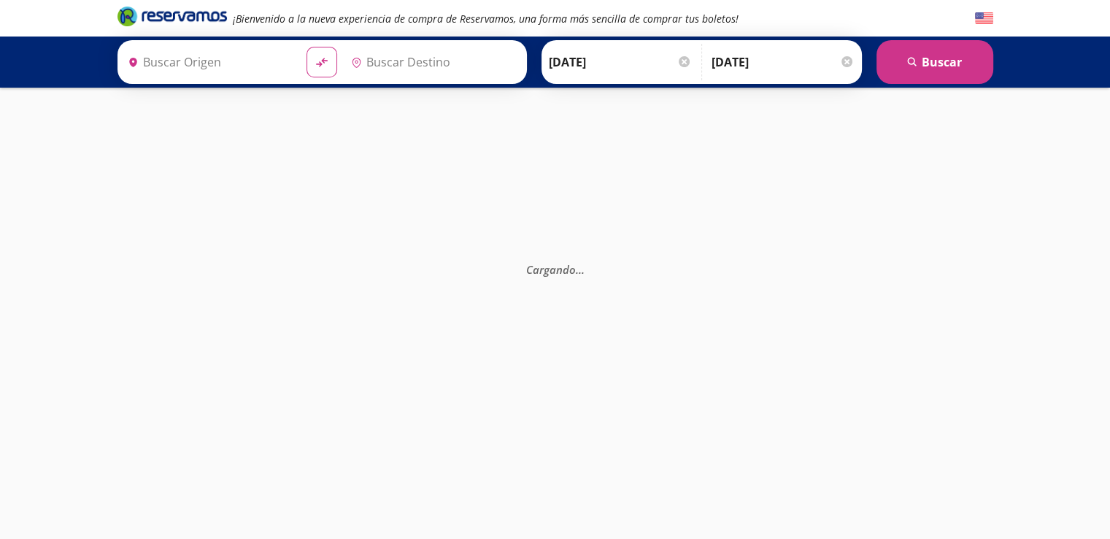
type input "[GEOGRAPHIC_DATA], [GEOGRAPHIC_DATA]"
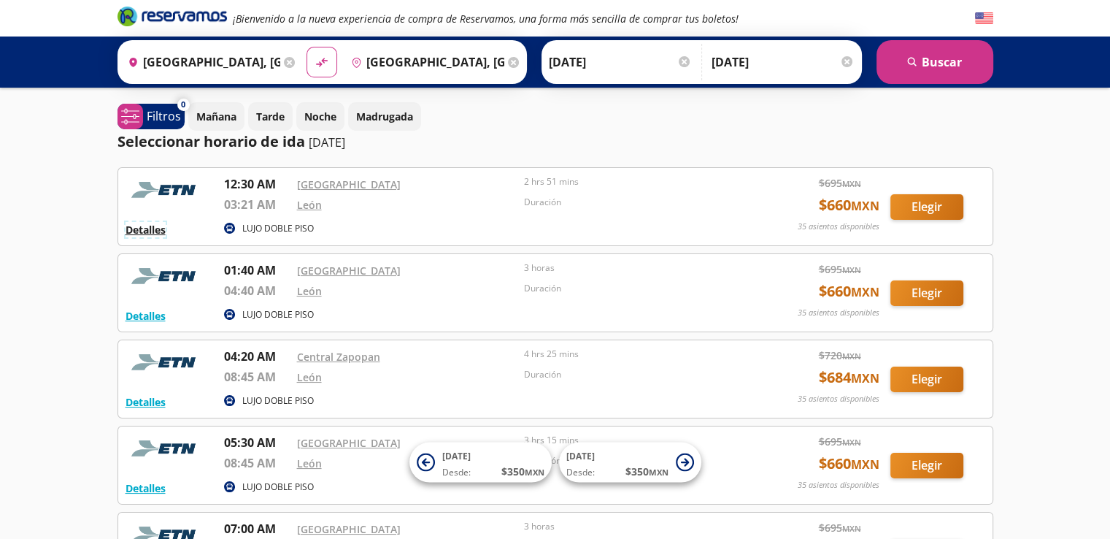
click at [147, 228] on button "Detalles" at bounding box center [146, 229] width 40 height 15
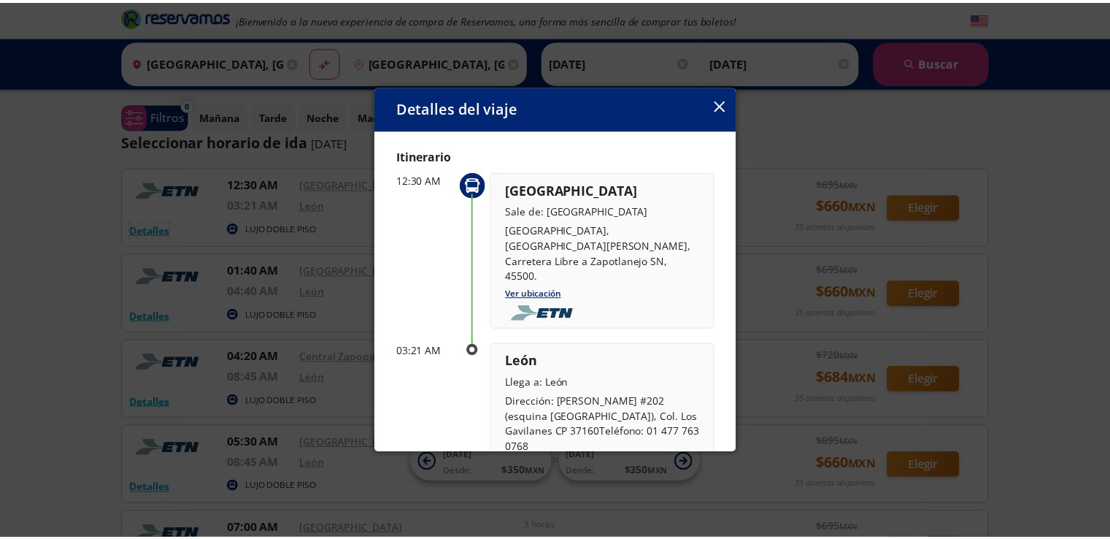
scroll to position [45, 0]
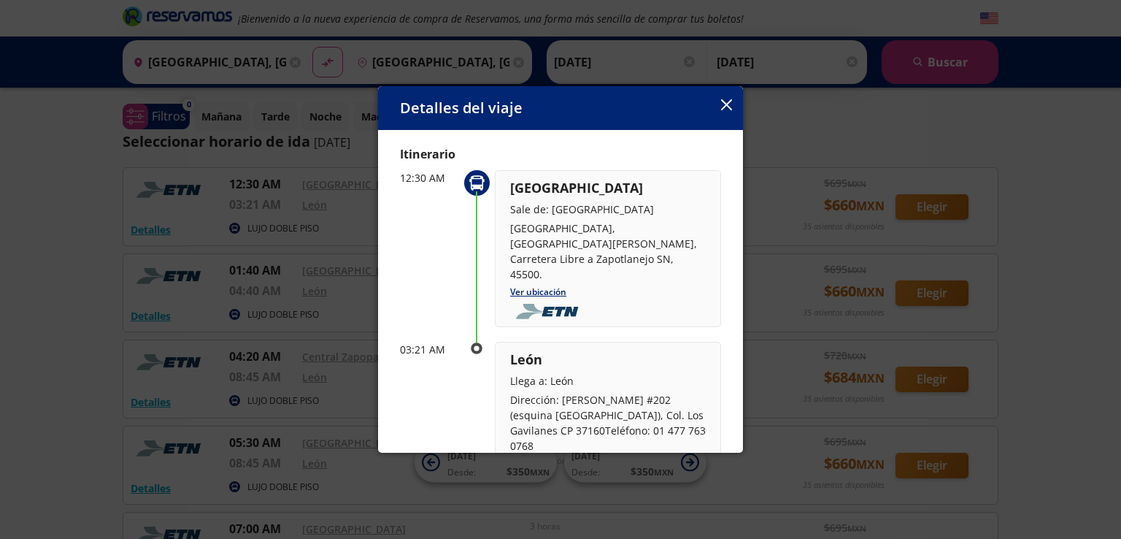
click at [727, 104] on icon "button" at bounding box center [726, 104] width 11 height 11
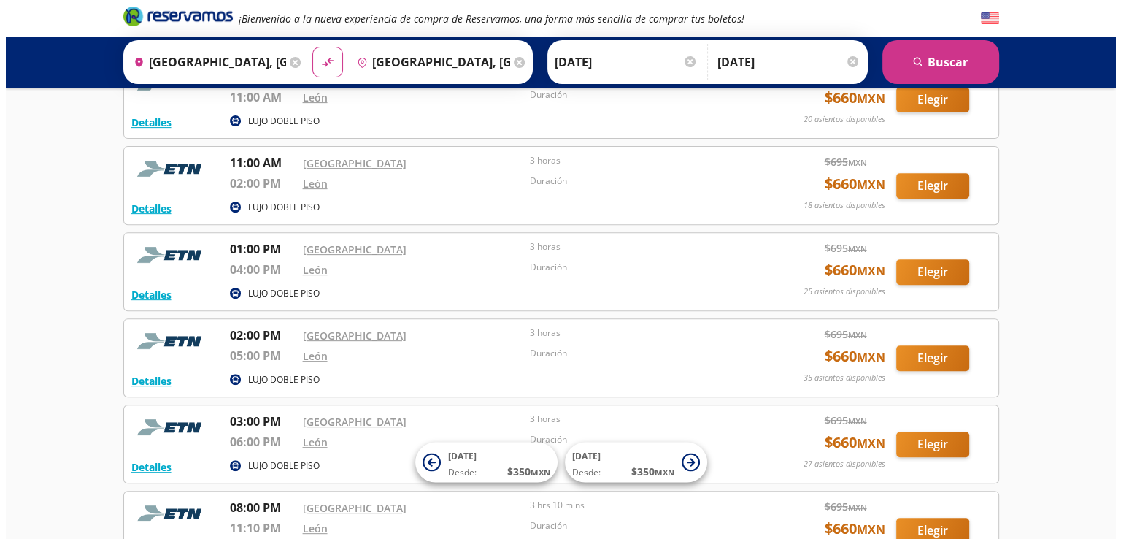
scroll to position [552, 0]
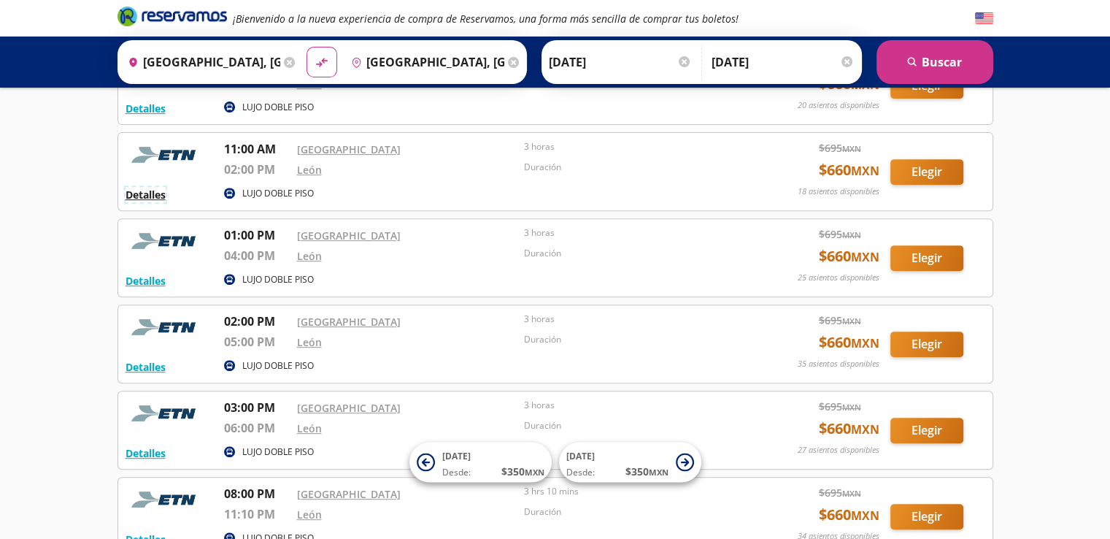
click at [157, 190] on button "Detalles" at bounding box center [146, 194] width 40 height 15
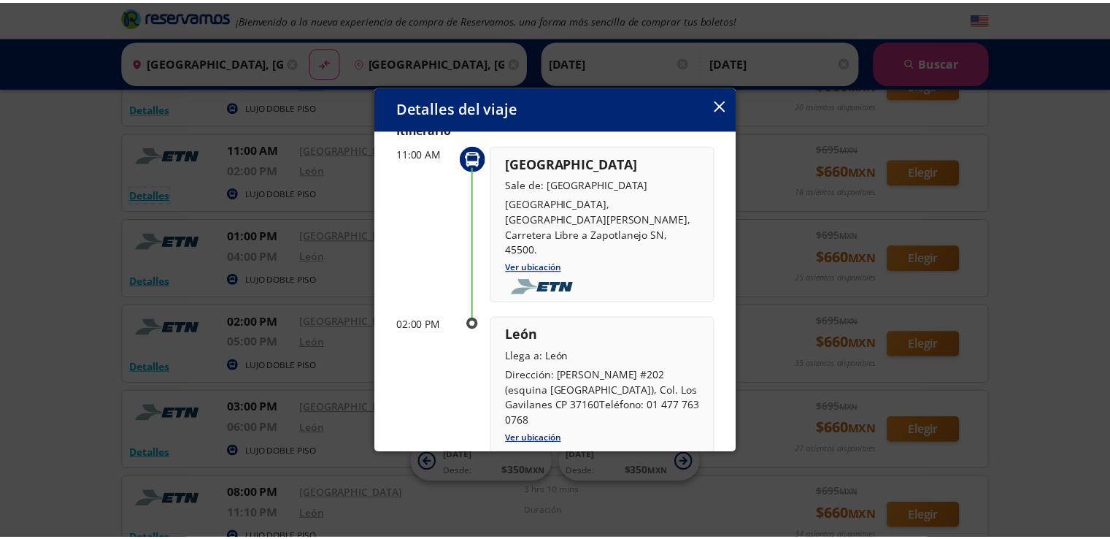
scroll to position [88, 0]
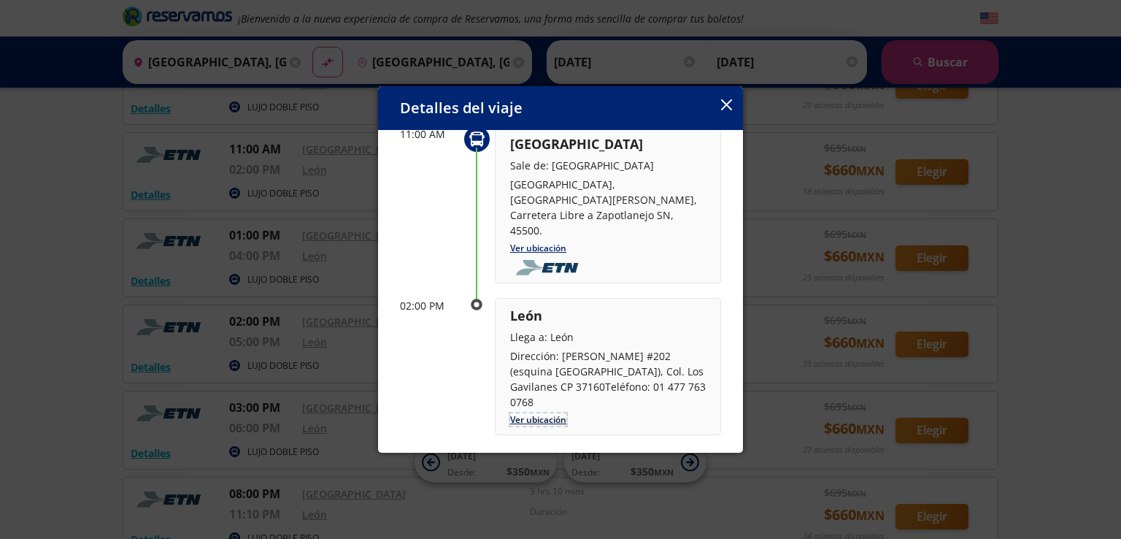
click at [544, 413] on link "Ver ubicación" at bounding box center [538, 419] width 56 height 12
click at [727, 100] on icon "button" at bounding box center [726, 104] width 11 height 11
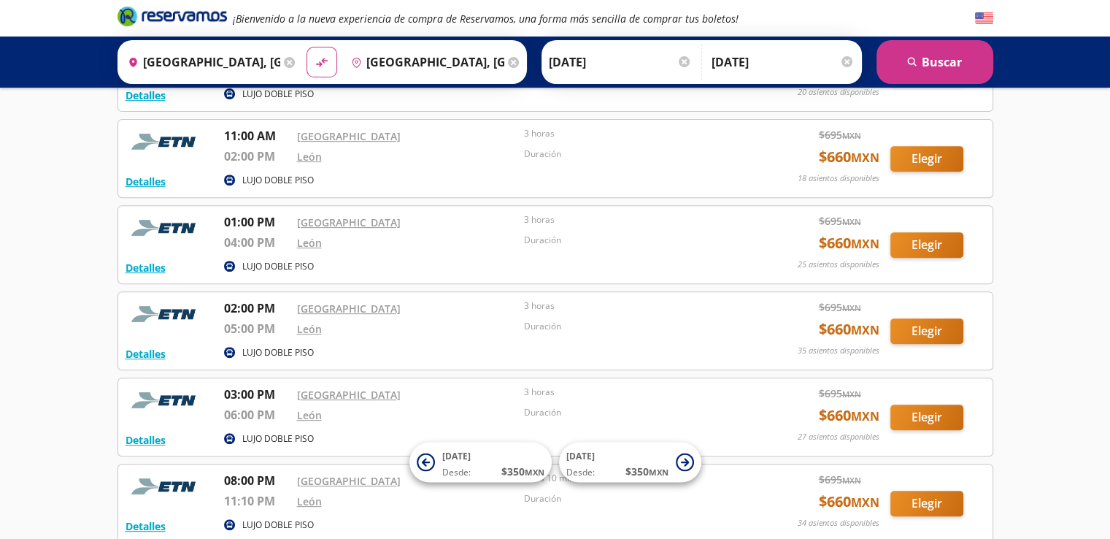
scroll to position [566, 0]
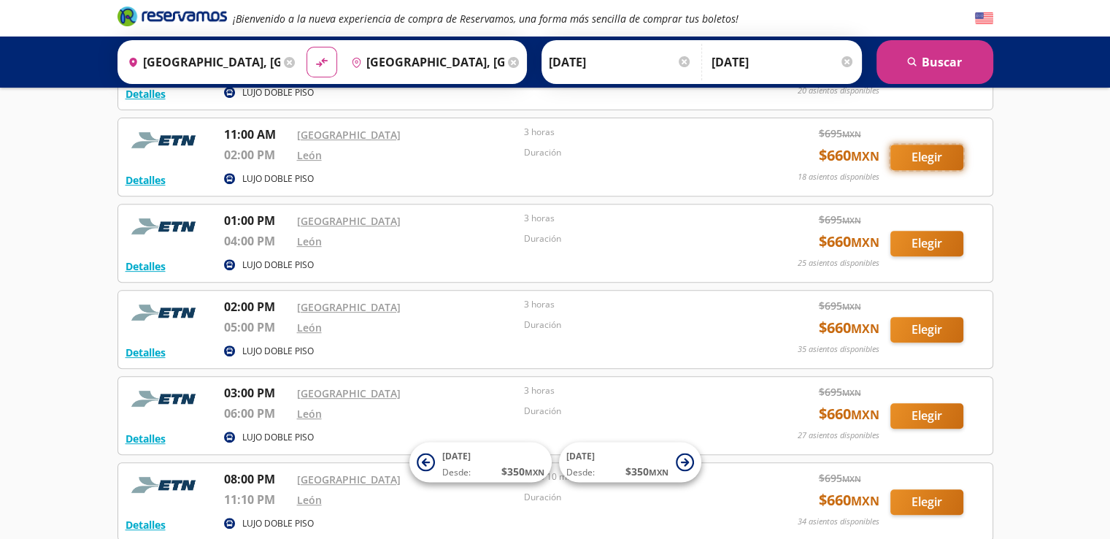
click at [952, 153] on button "Elegir" at bounding box center [926, 157] width 73 height 26
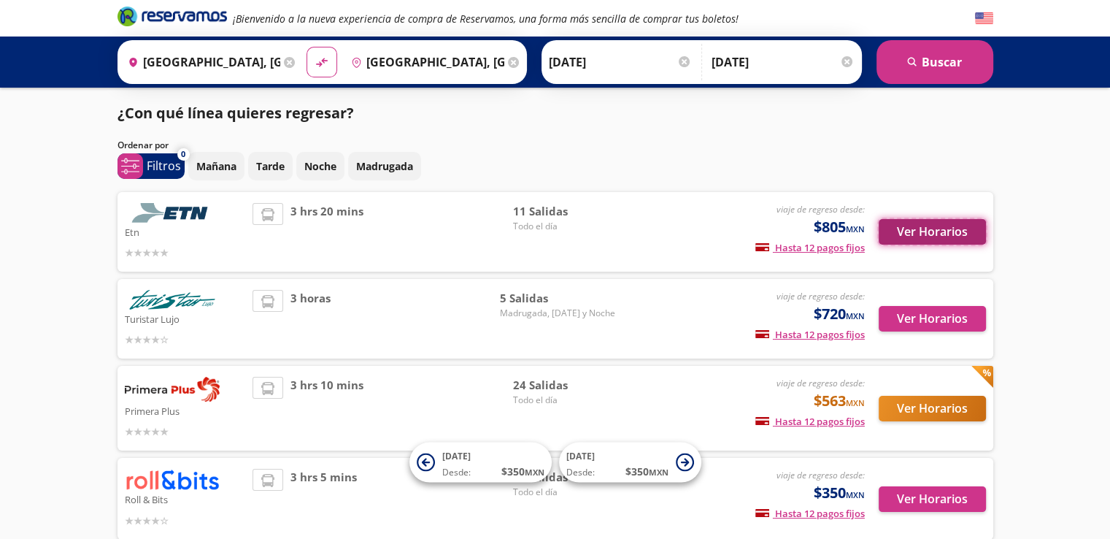
click at [925, 226] on button "Ver Horarios" at bounding box center [932, 232] width 107 height 26
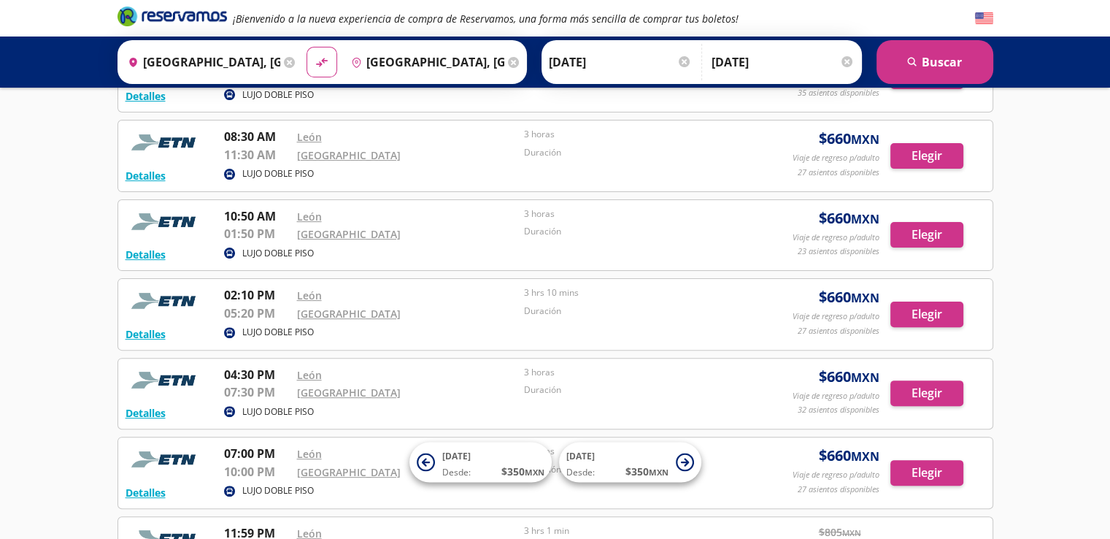
scroll to position [380, 0]
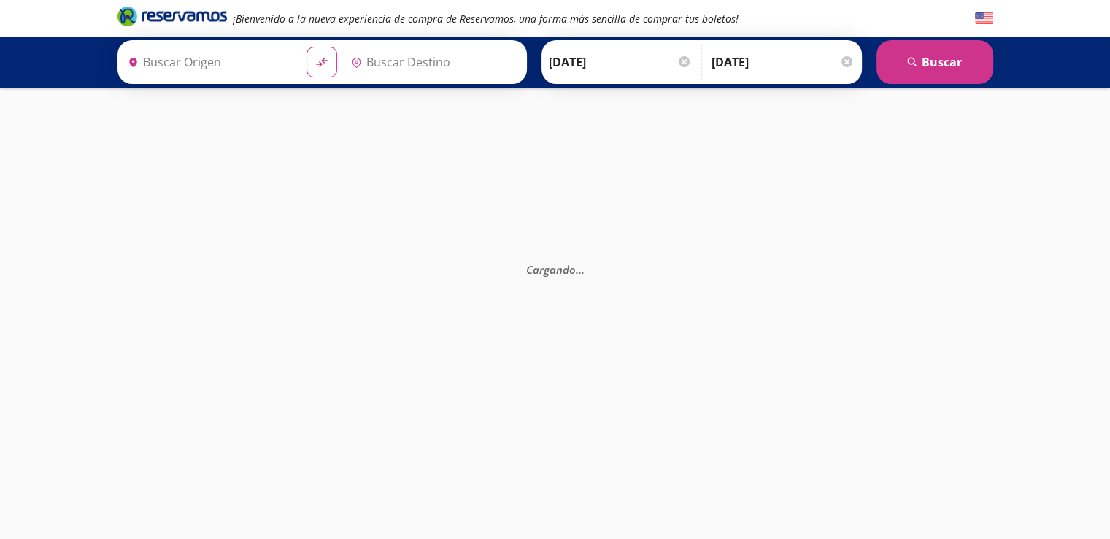
type input "[GEOGRAPHIC_DATA], [GEOGRAPHIC_DATA]"
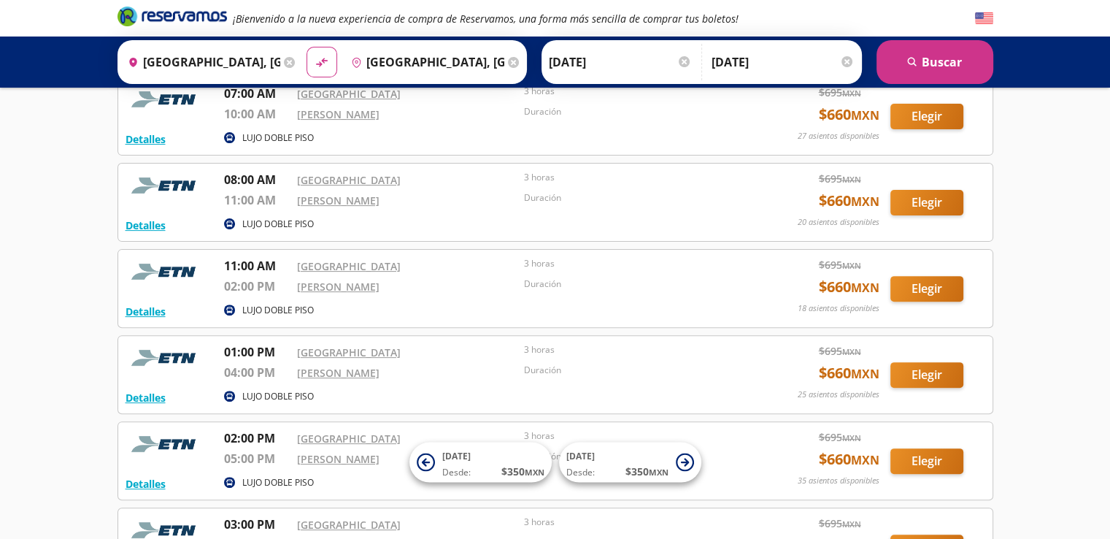
scroll to position [436, 0]
click at [920, 282] on button "Elegir" at bounding box center [926, 288] width 73 height 26
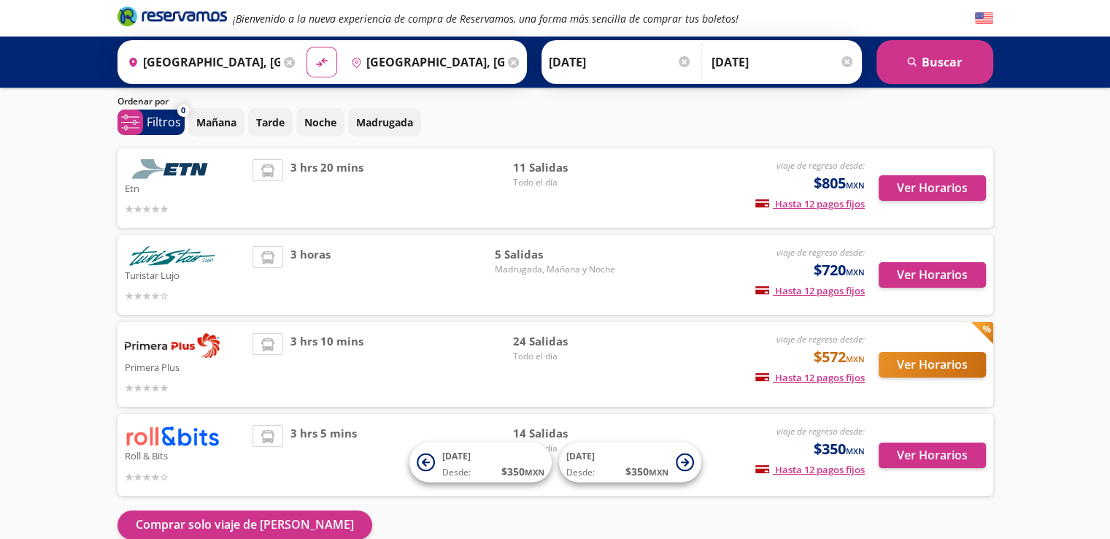
scroll to position [117, 0]
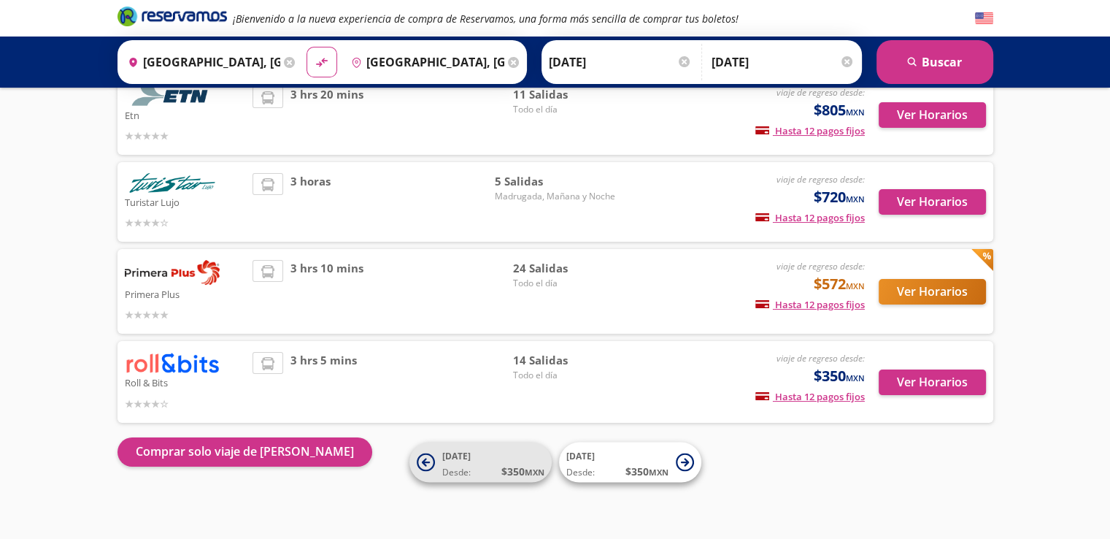
click at [426, 461] on icon at bounding box center [425, 462] width 8 height 8
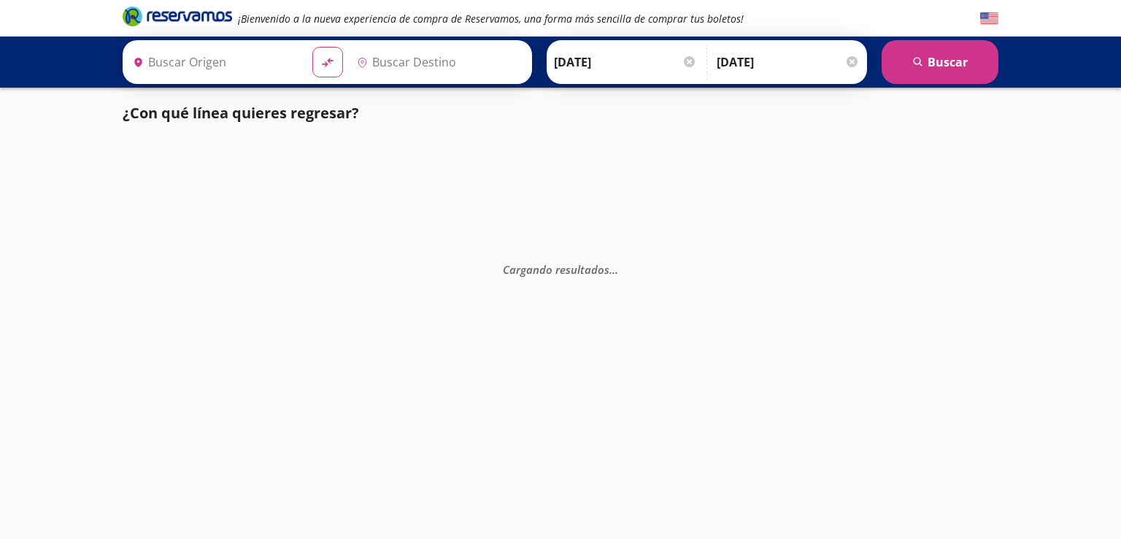
type input "[GEOGRAPHIC_DATA], [GEOGRAPHIC_DATA]"
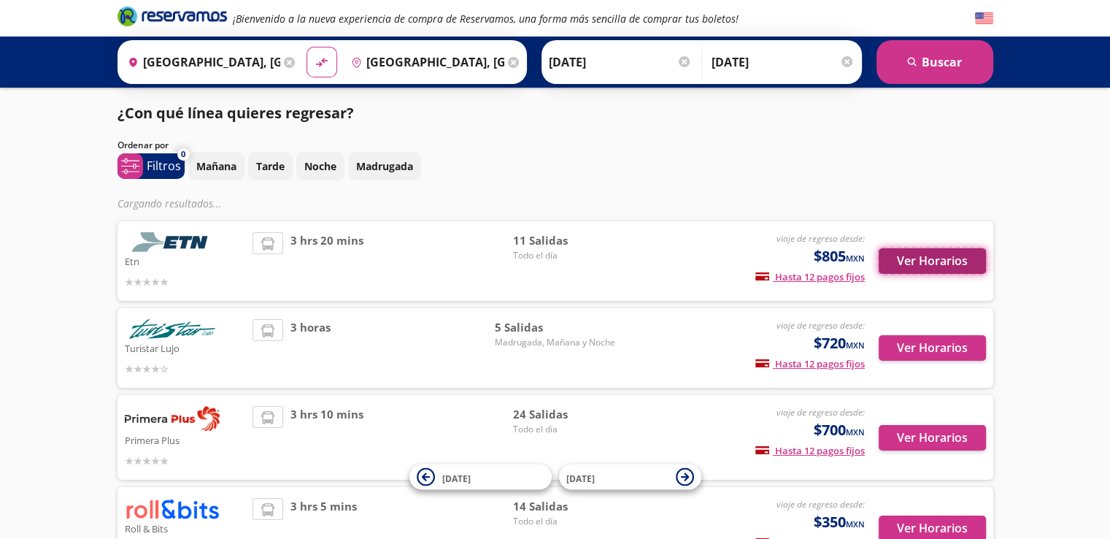
click at [941, 260] on button "Ver Horarios" at bounding box center [932, 261] width 107 height 26
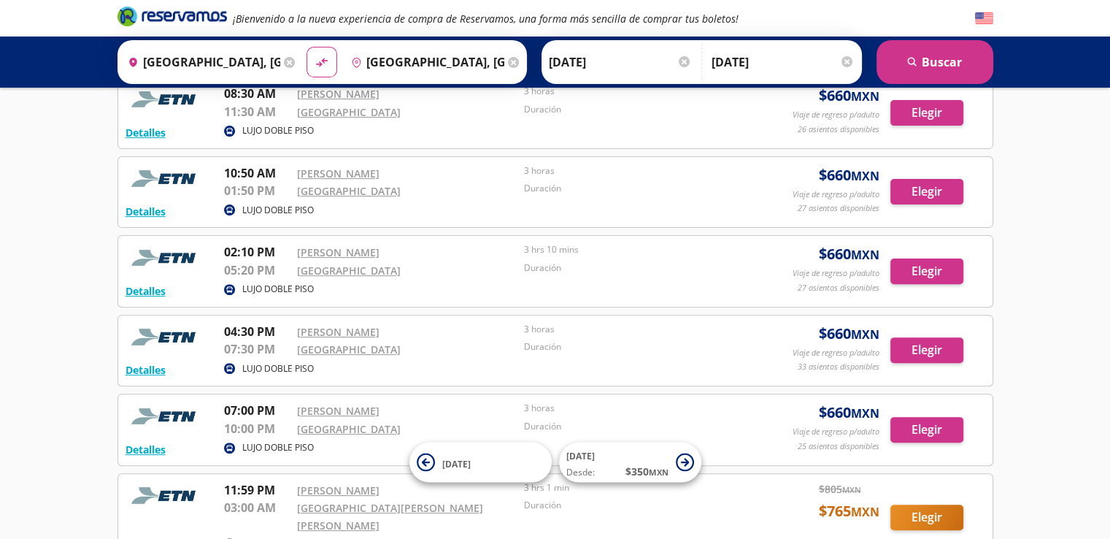
scroll to position [430, 0]
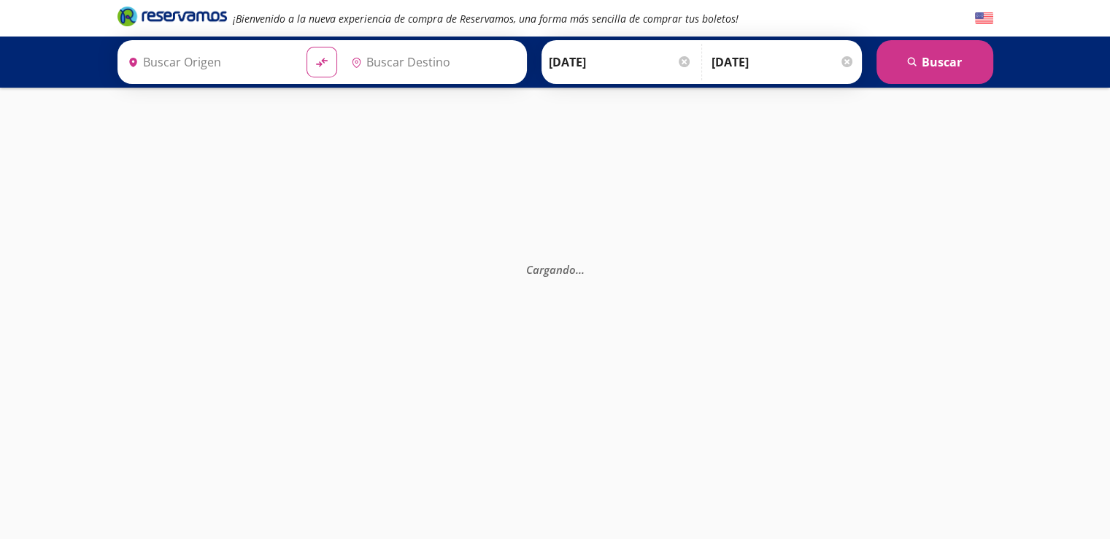
type input "[GEOGRAPHIC_DATA], [GEOGRAPHIC_DATA]"
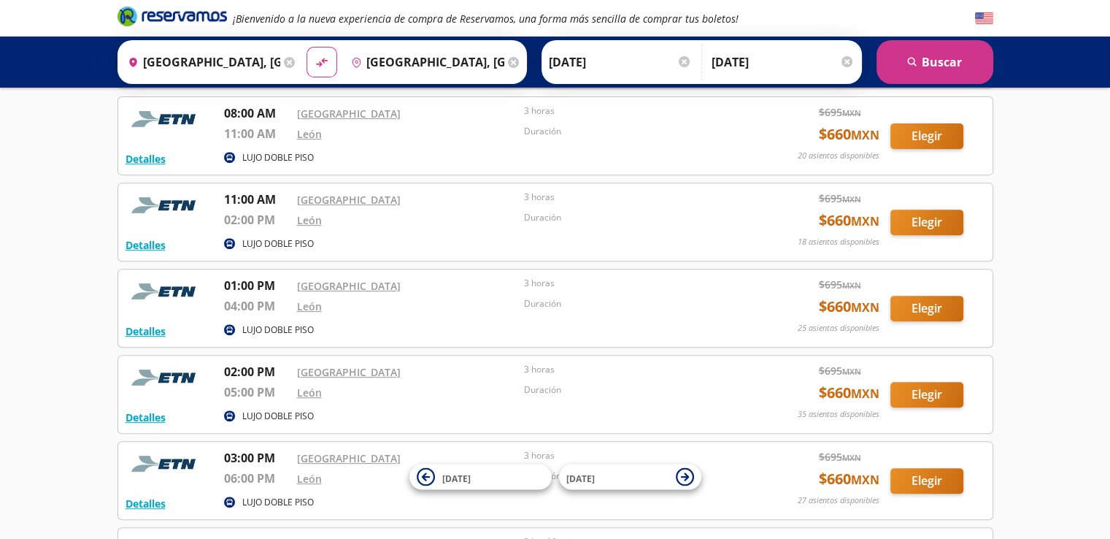
scroll to position [542, 0]
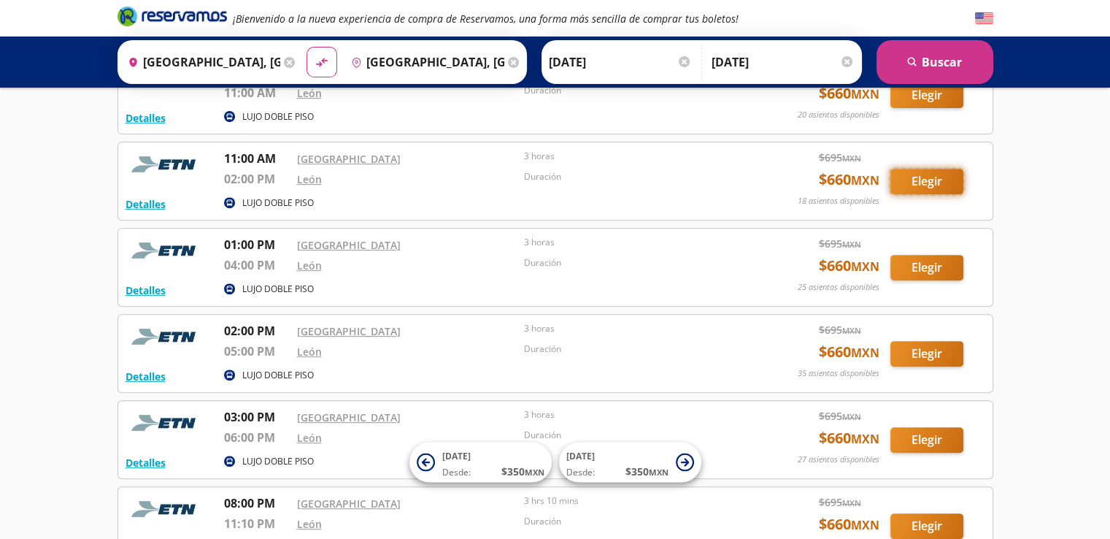
click at [930, 173] on button "Elegir" at bounding box center [926, 182] width 73 height 26
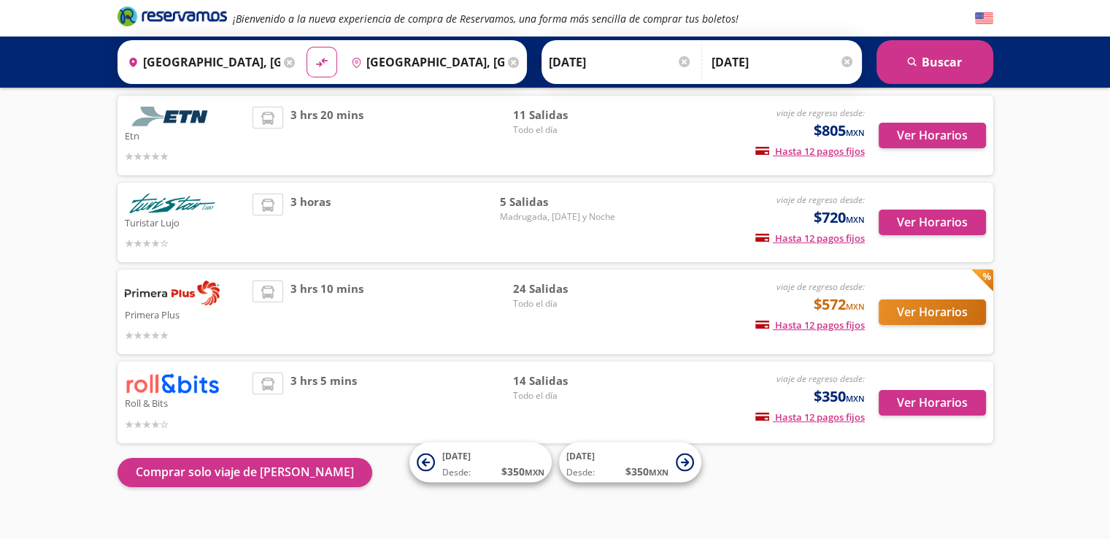
scroll to position [94, 0]
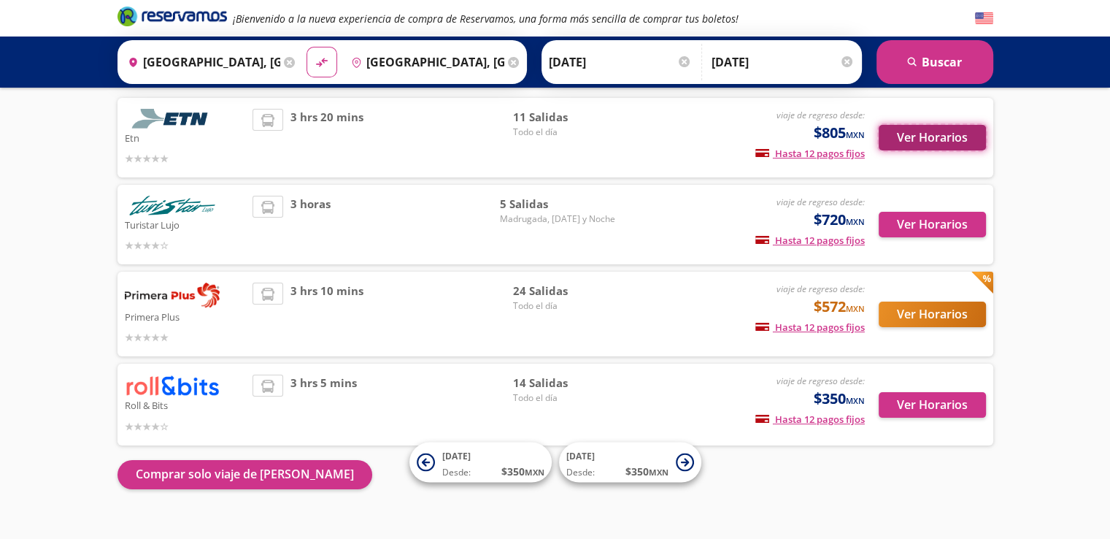
click at [931, 132] on button "Ver Horarios" at bounding box center [932, 138] width 107 height 26
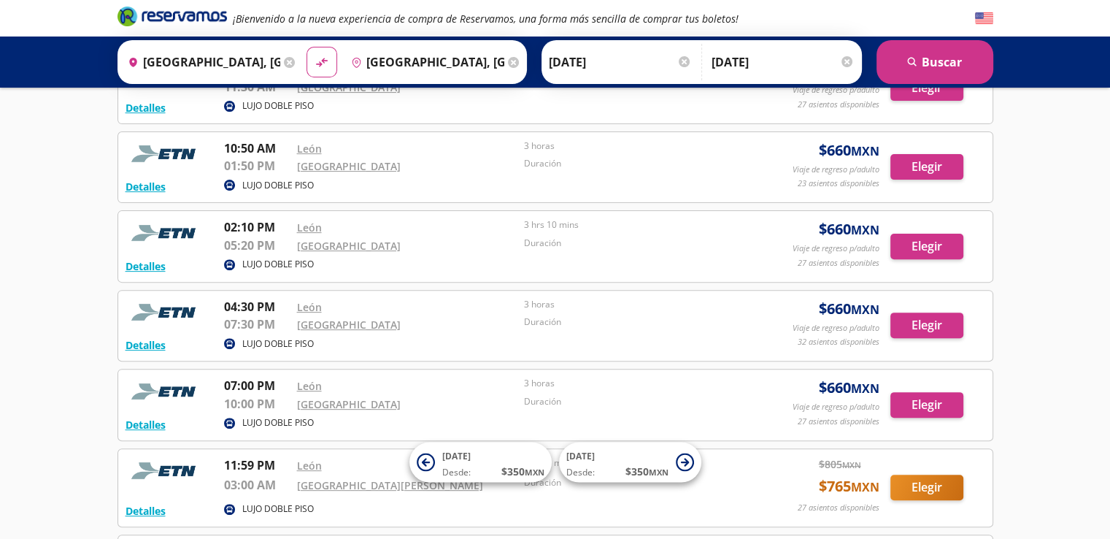
scroll to position [447, 0]
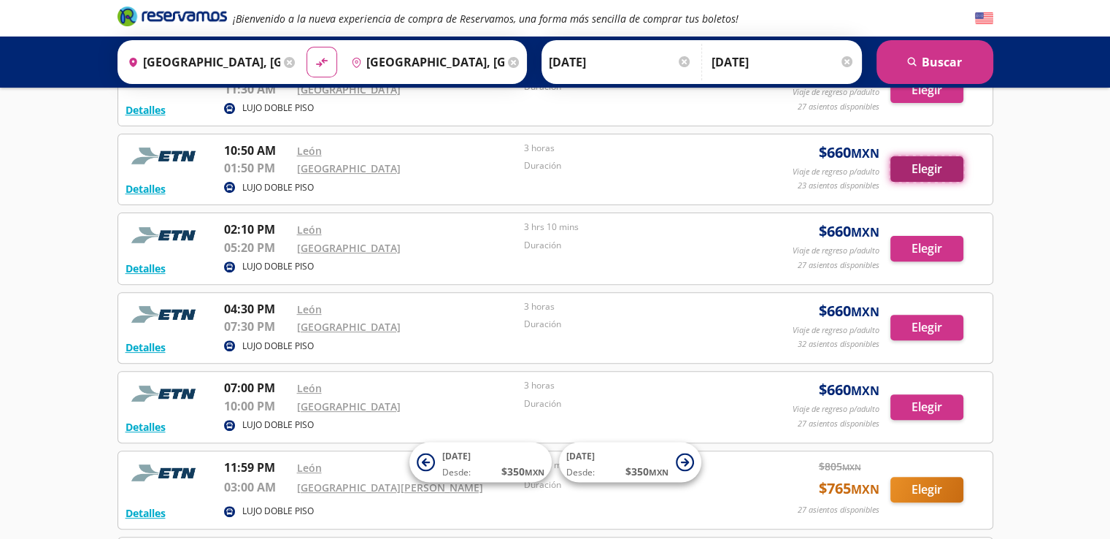
click at [943, 163] on button "Elegir" at bounding box center [926, 169] width 73 height 26
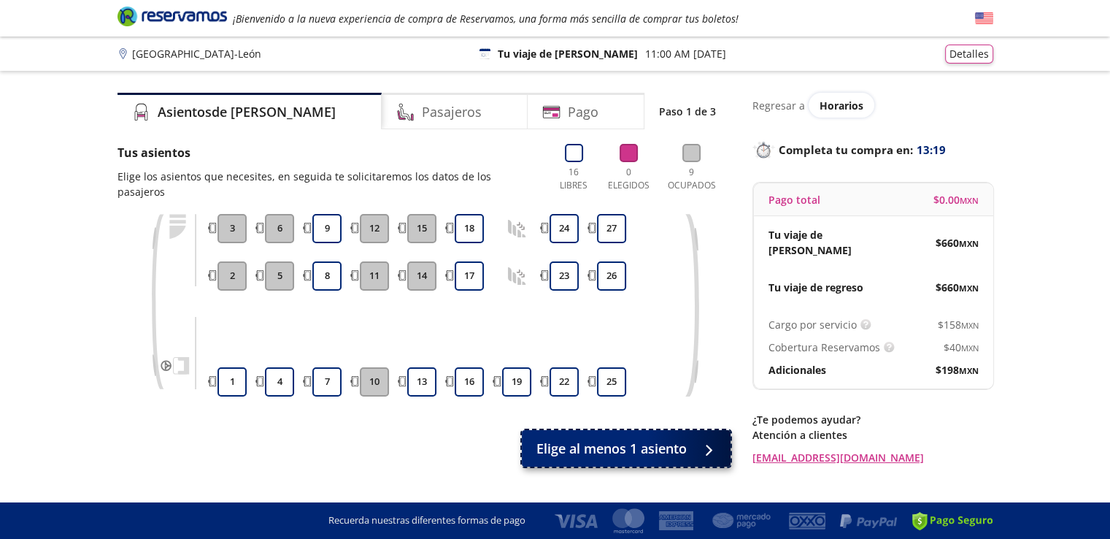
click at [711, 444] on icon at bounding box center [705, 449] width 11 height 11
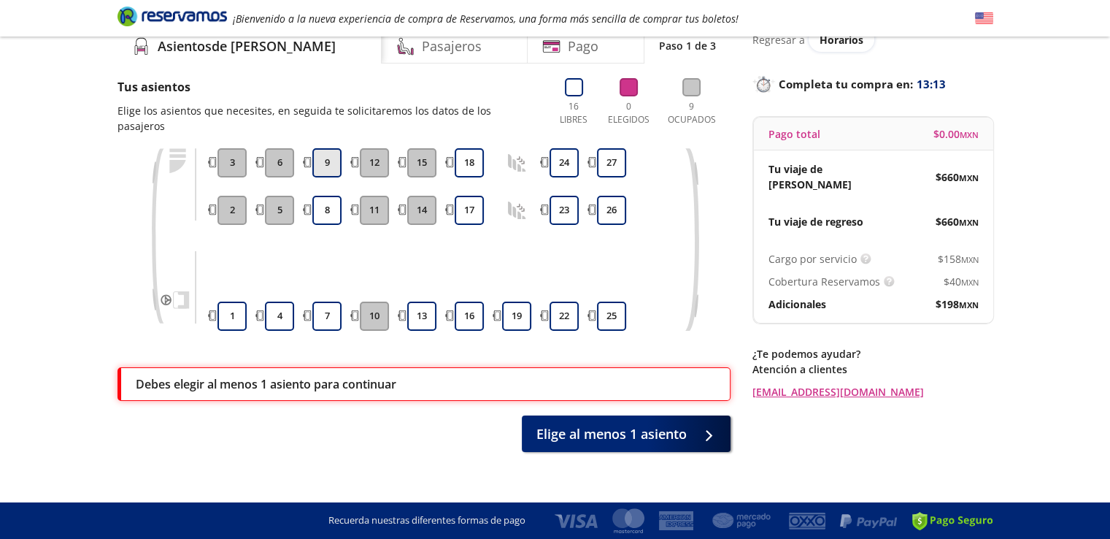
click at [323, 148] on button "9" at bounding box center [326, 162] width 29 height 29
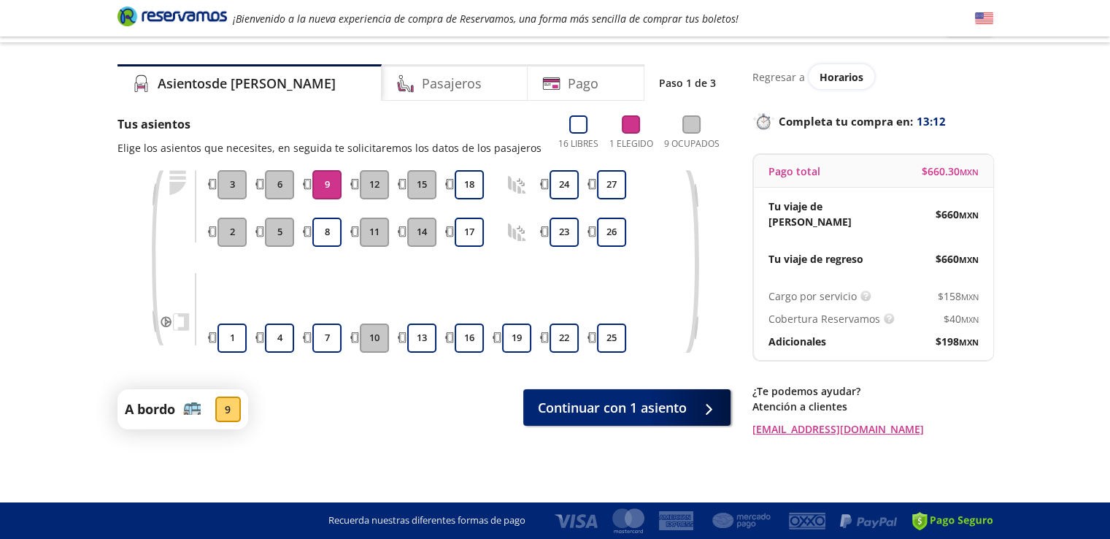
scroll to position [21, 0]
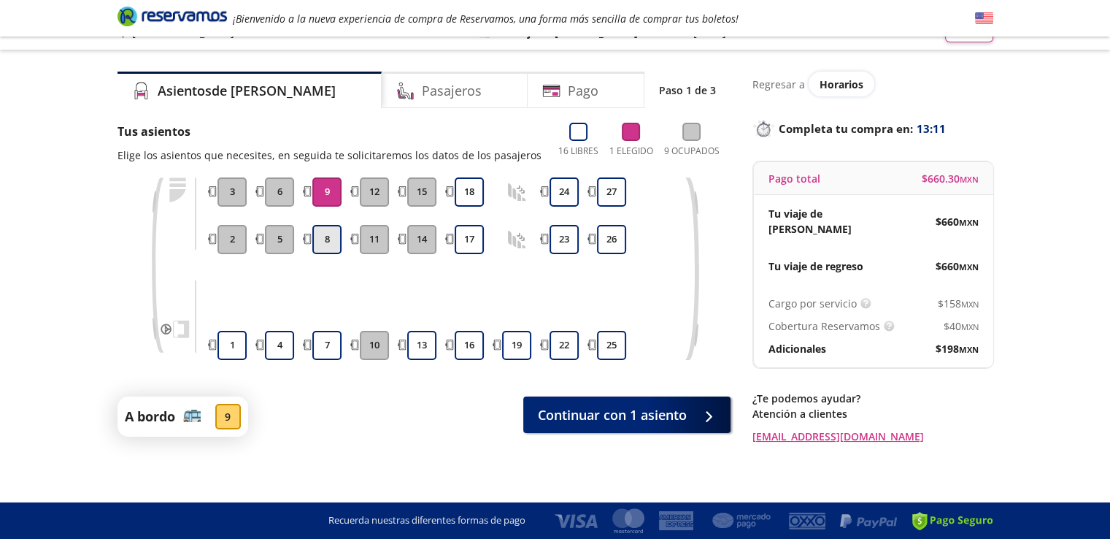
click at [328, 235] on button "8" at bounding box center [326, 239] width 29 height 29
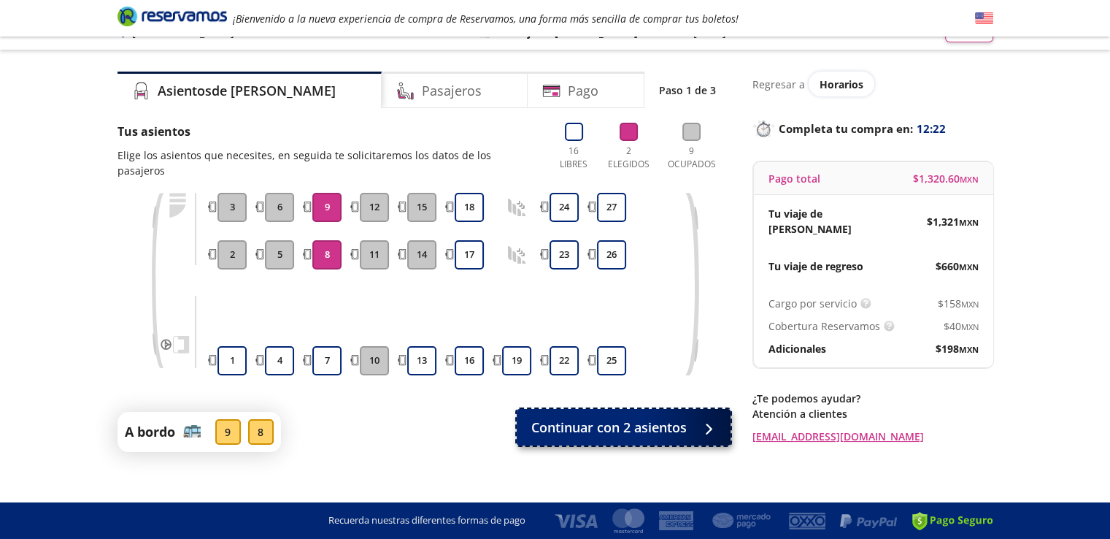
click at [698, 423] on icon at bounding box center [703, 428] width 11 height 11
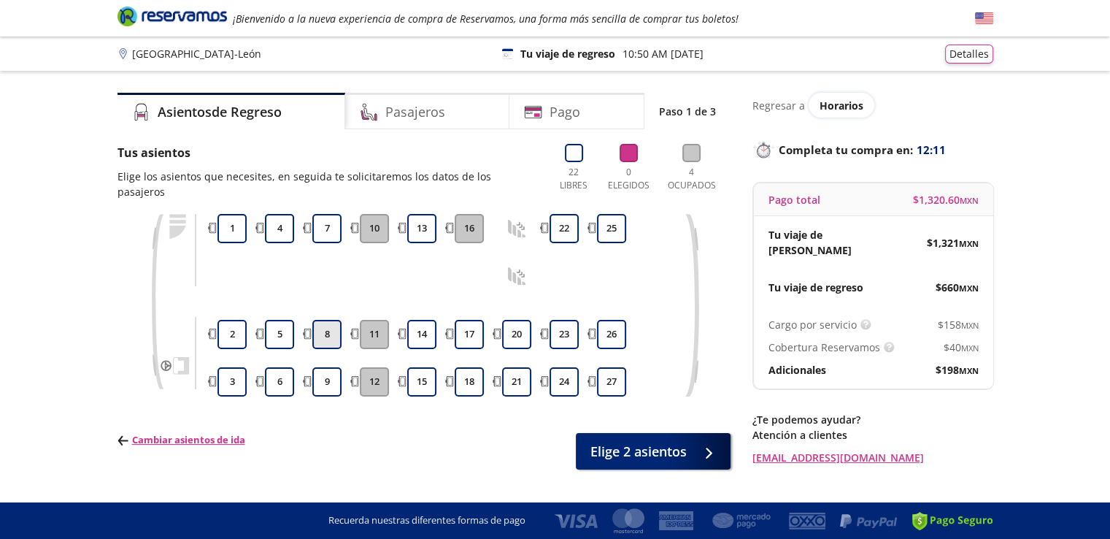
click at [325, 320] on button "8" at bounding box center [326, 334] width 29 height 29
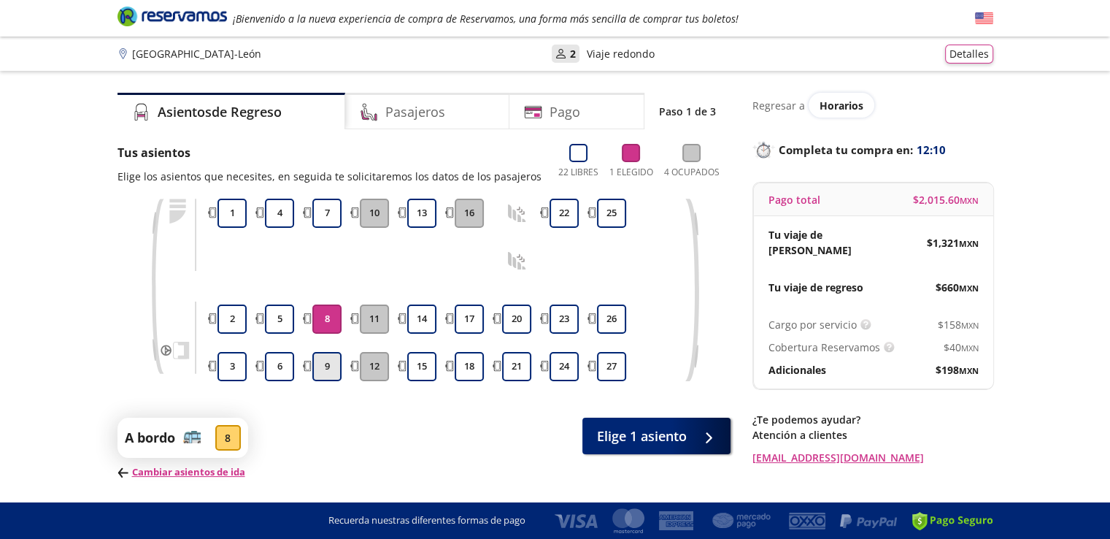
click at [327, 367] on button "9" at bounding box center [326, 366] width 29 height 29
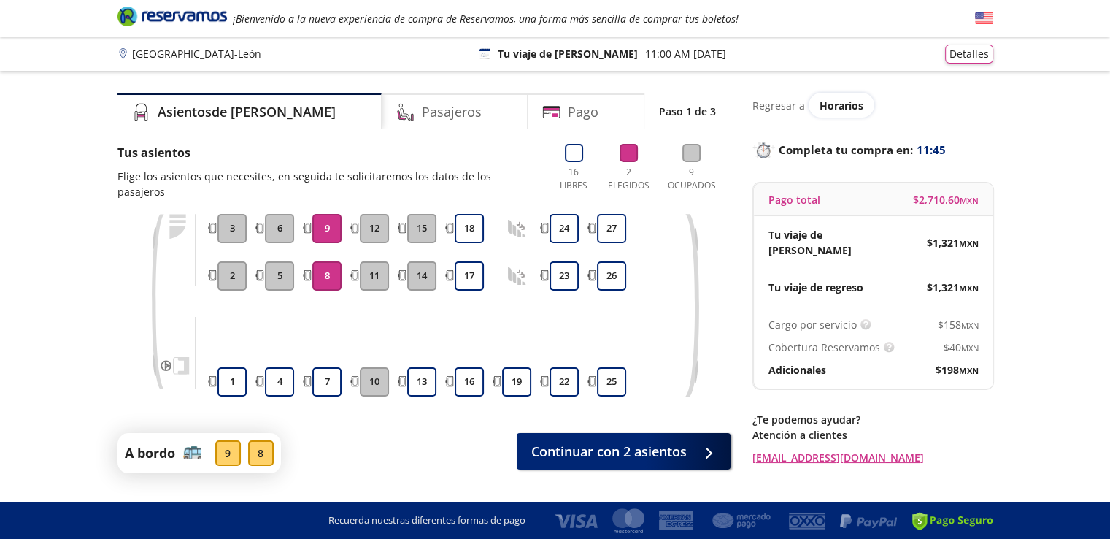
click at [327, 261] on button "8" at bounding box center [326, 275] width 29 height 29
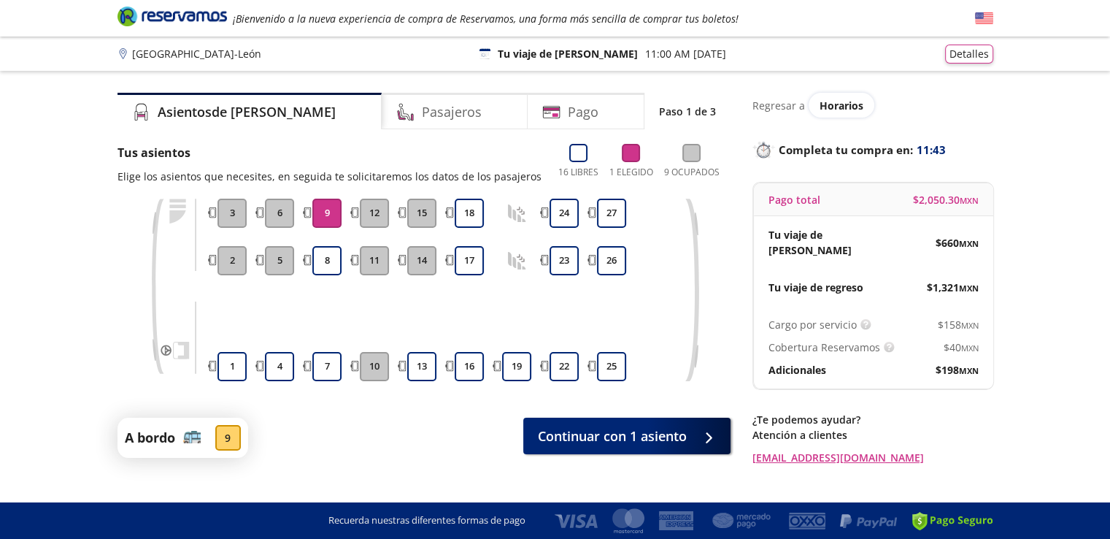
click at [328, 210] on button "9" at bounding box center [326, 212] width 29 height 29
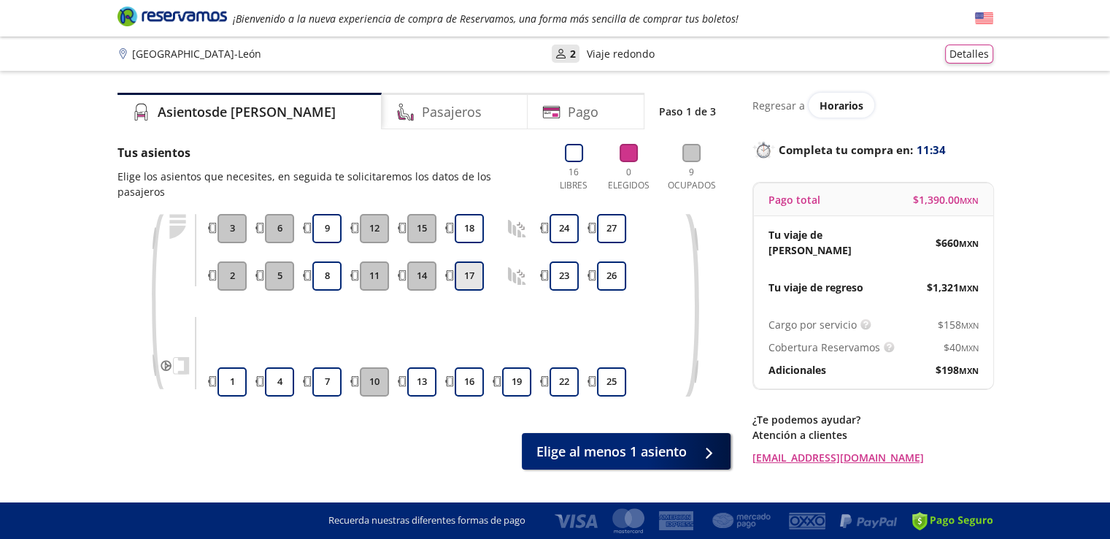
click at [474, 261] on button "17" at bounding box center [469, 275] width 29 height 29
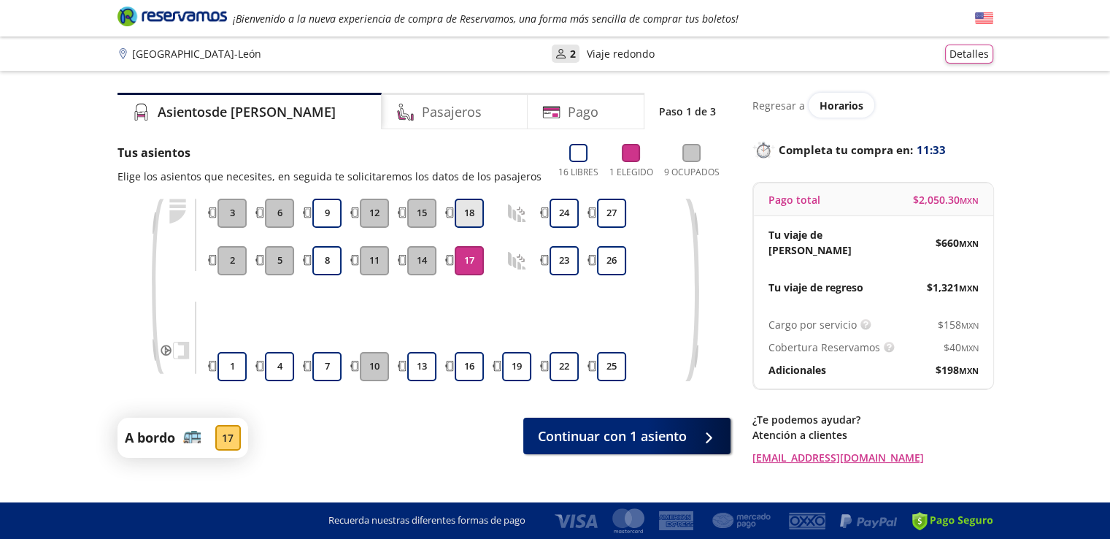
click at [471, 211] on button "18" at bounding box center [469, 212] width 29 height 29
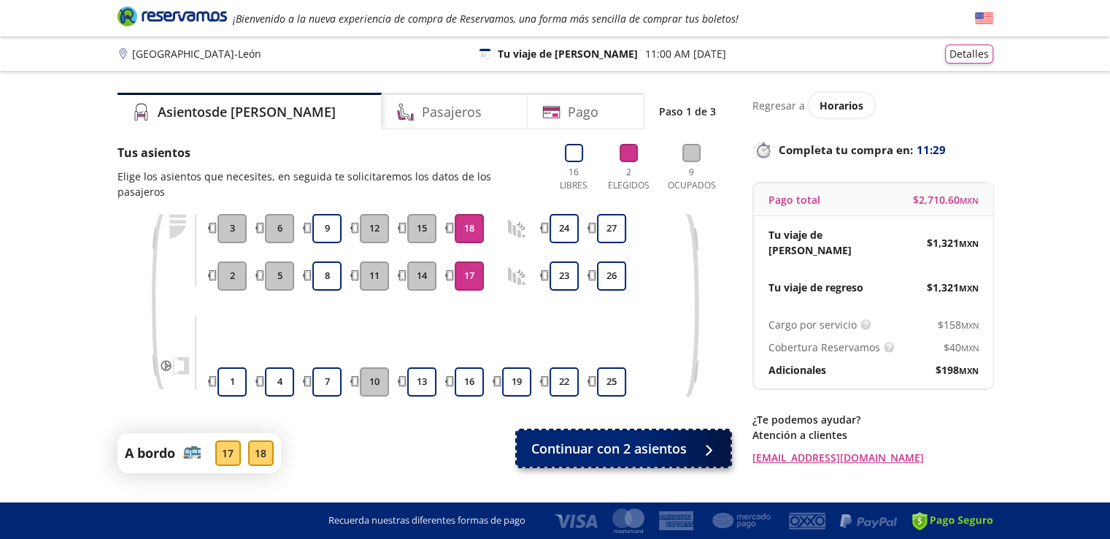
click at [636, 439] on span "Continuar con 2 asientos" at bounding box center [608, 449] width 155 height 20
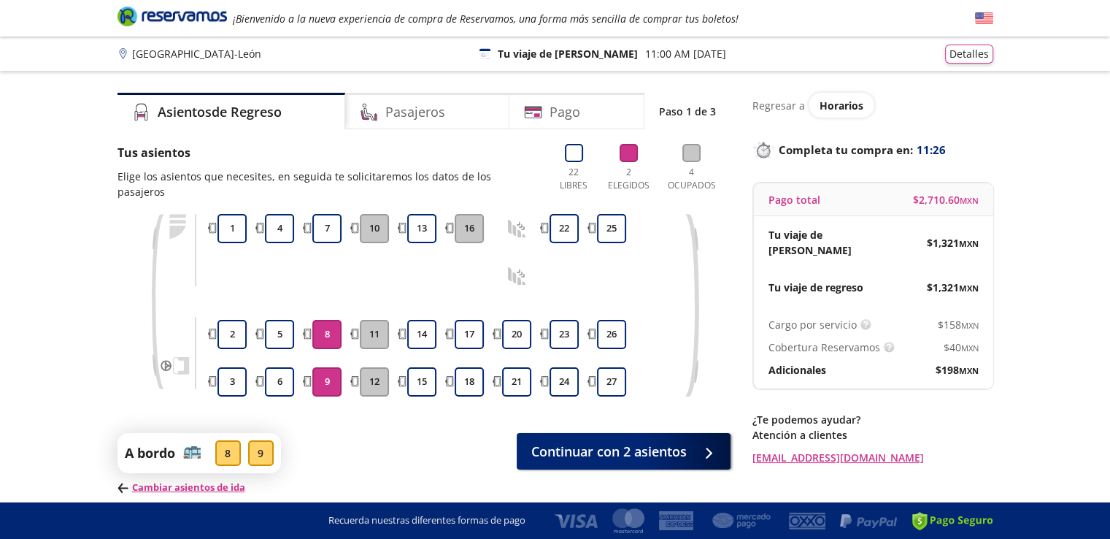
click at [325, 320] on button "8" at bounding box center [326, 334] width 29 height 29
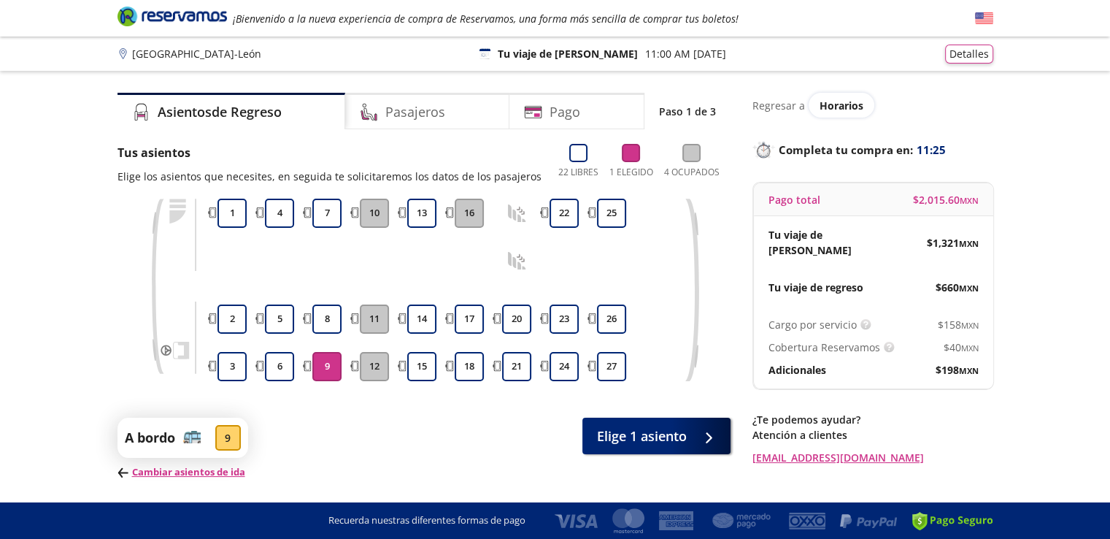
click at [328, 365] on button "9" at bounding box center [326, 366] width 29 height 29
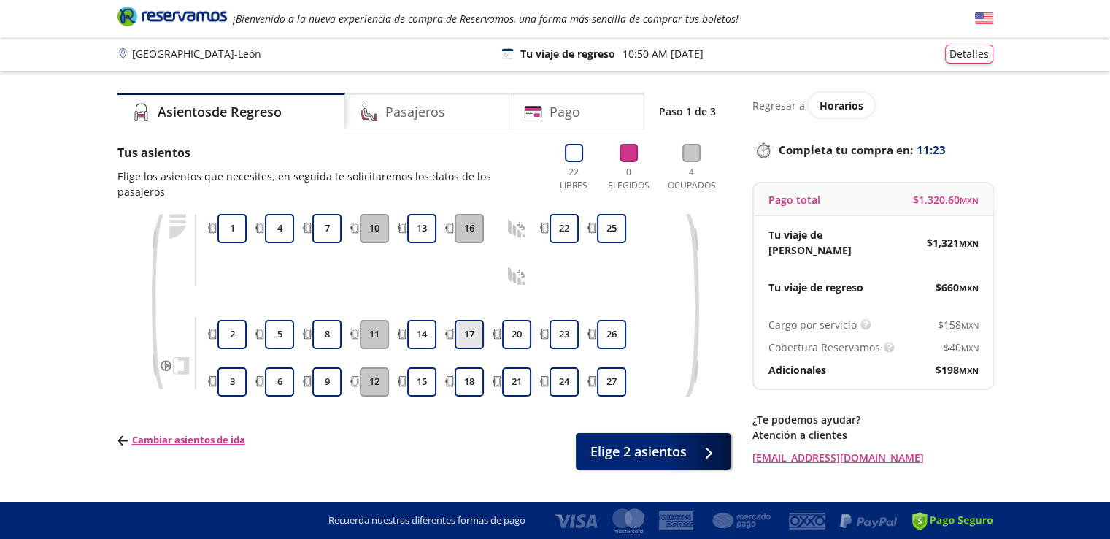
click at [467, 321] on button "17" at bounding box center [469, 334] width 29 height 29
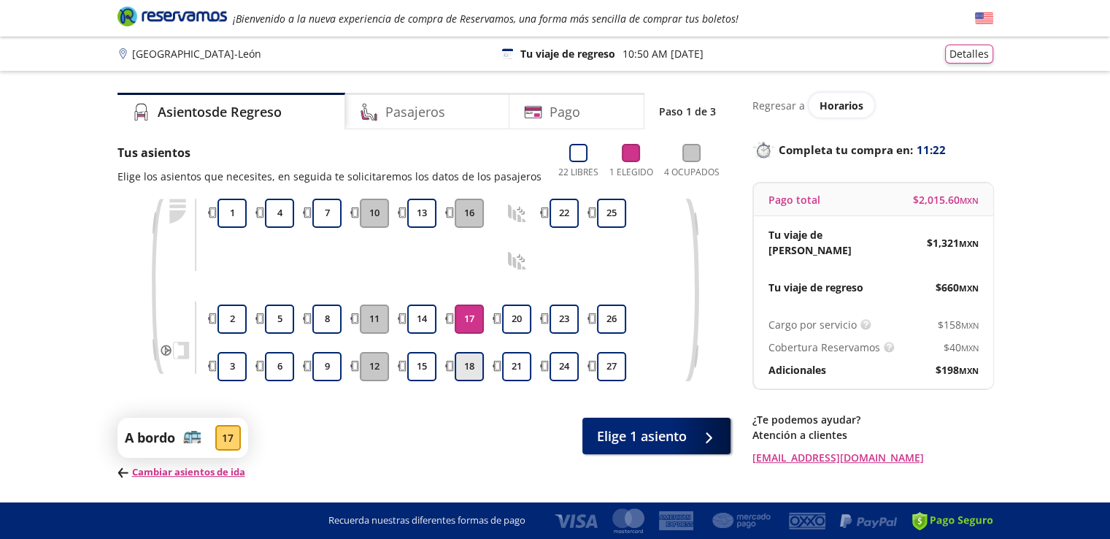
click at [474, 360] on button "18" at bounding box center [469, 366] width 29 height 29
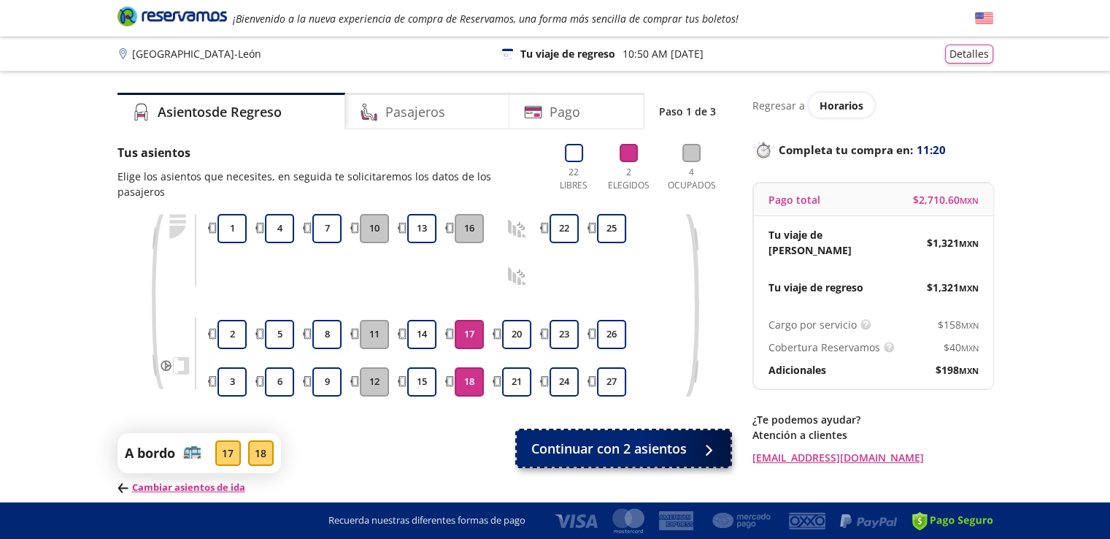
click at [668, 439] on span "Continuar con 2 asientos" at bounding box center [608, 449] width 155 height 20
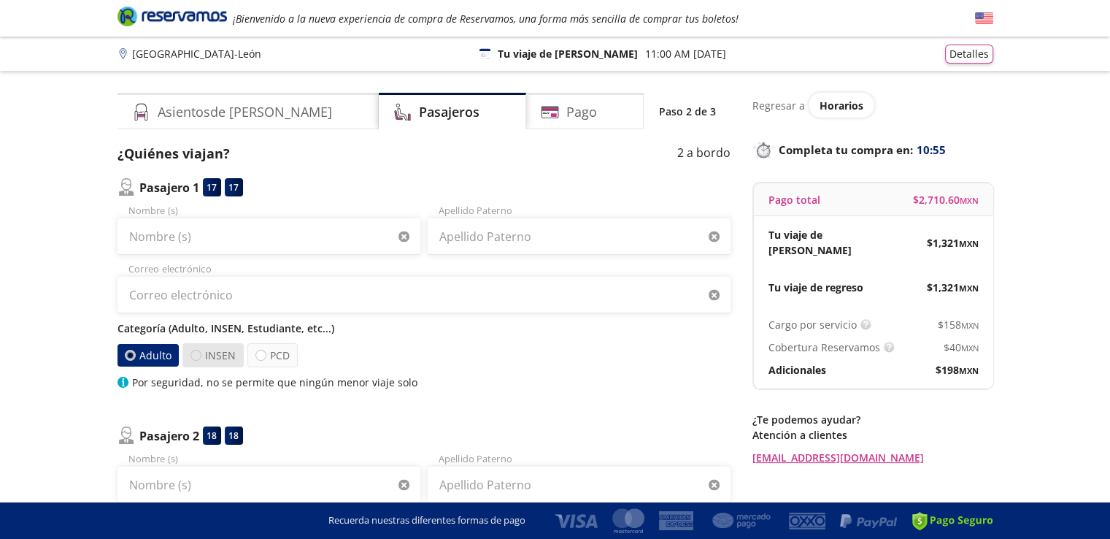
click at [196, 354] on div at bounding box center [195, 355] width 11 height 11
click at [196, 354] on input "INSEN" at bounding box center [195, 354] width 9 height 9
radio input "true"
click at [131, 355] on div at bounding box center [131, 355] width 11 height 11
click at [131, 355] on input "Adulto" at bounding box center [130, 354] width 9 height 9
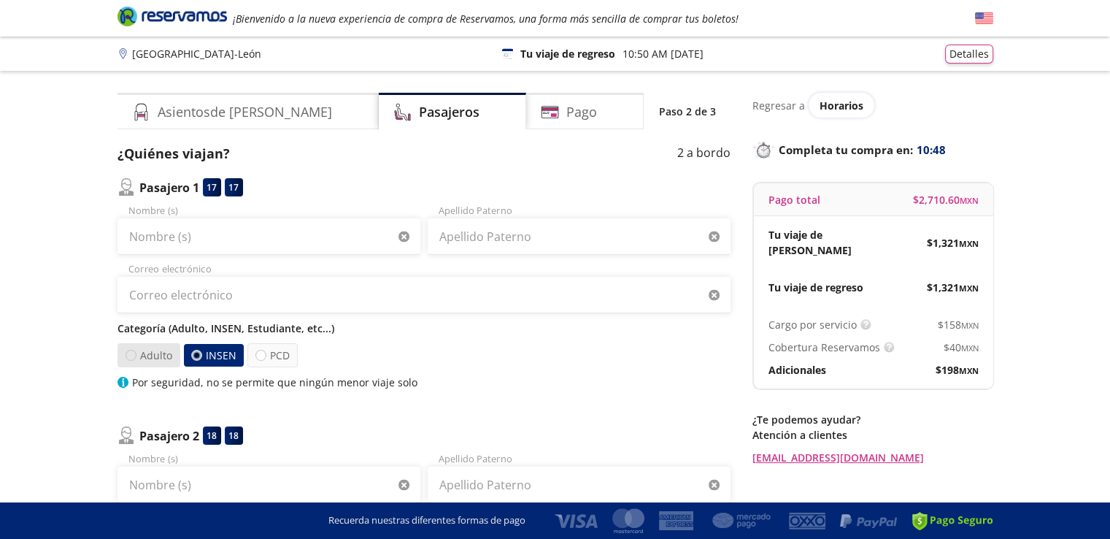
radio input "true"
click at [193, 354] on div at bounding box center [195, 355] width 11 height 11
click at [193, 354] on input "INSEN" at bounding box center [194, 354] width 9 height 9
radio input "true"
click at [129, 352] on div at bounding box center [130, 355] width 11 height 11
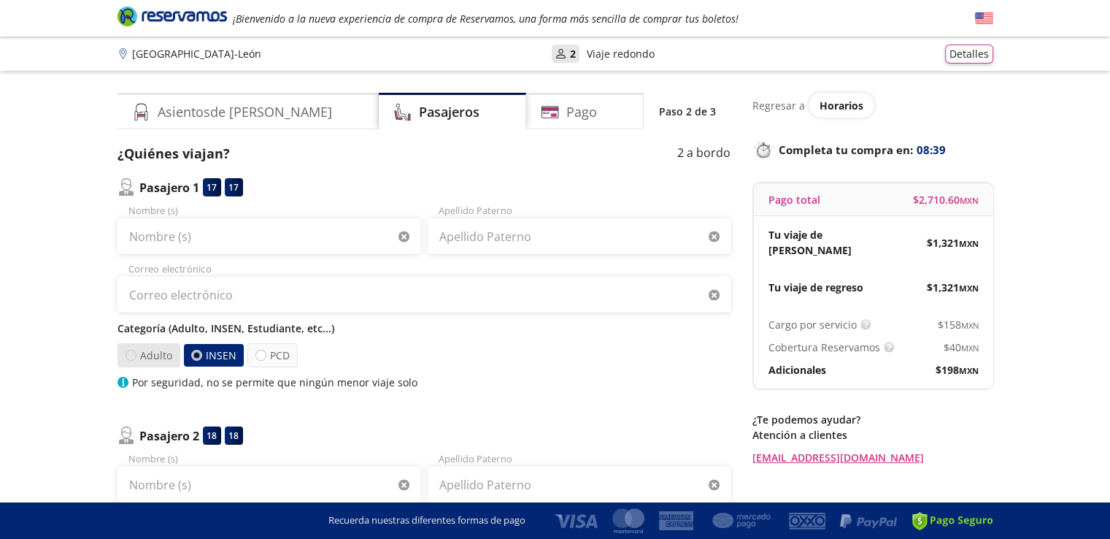
click at [129, 352] on input "Adulto" at bounding box center [130, 354] width 9 height 9
radio input "true"
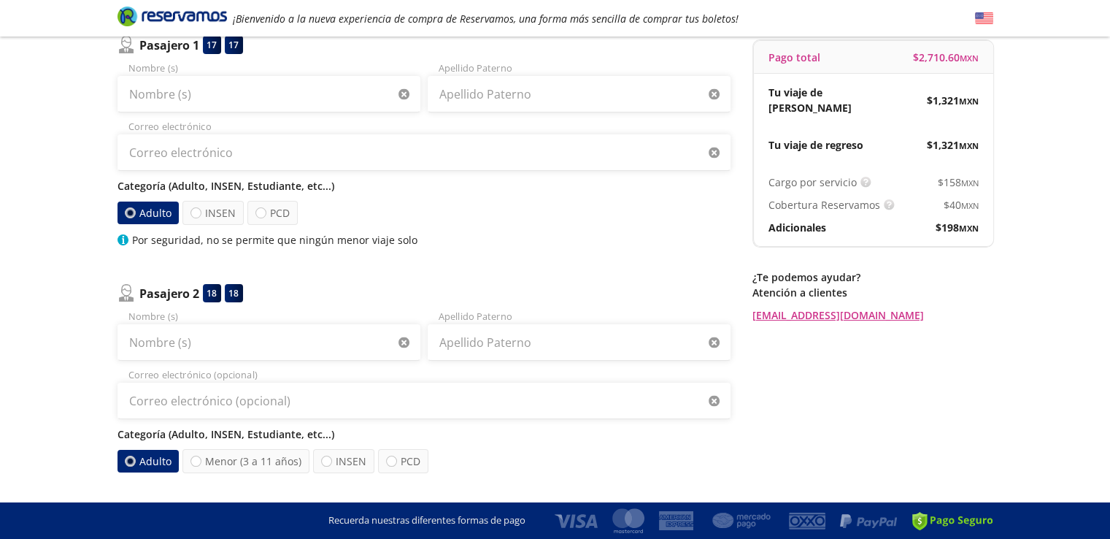
scroll to position [143, 0]
click at [196, 212] on div at bounding box center [195, 212] width 11 height 11
click at [196, 212] on input "INSEN" at bounding box center [195, 211] width 9 height 9
radio input "true"
radio input "false"
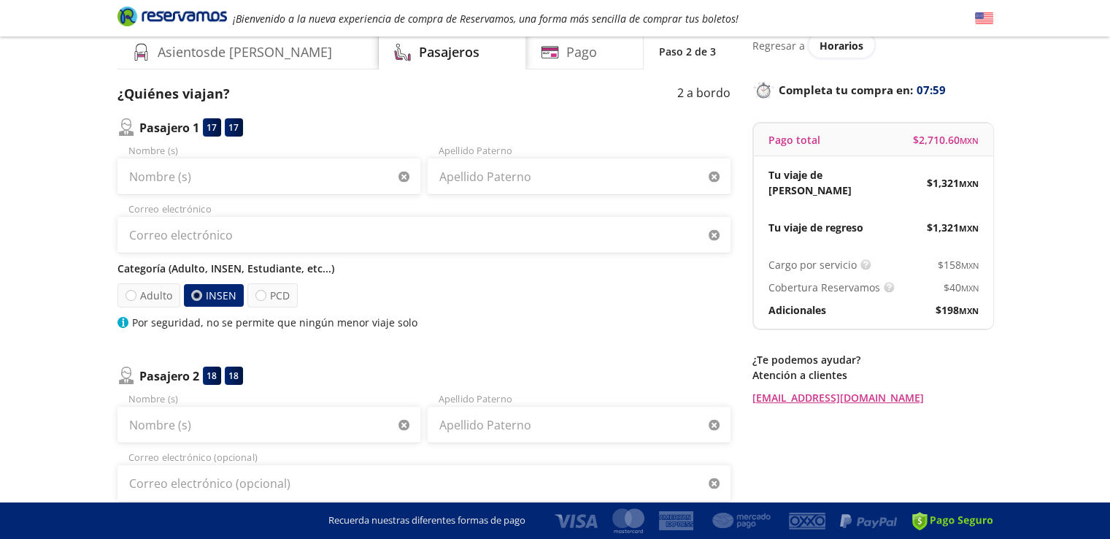
scroll to position [0, 0]
